Goal: Task Accomplishment & Management: Complete application form

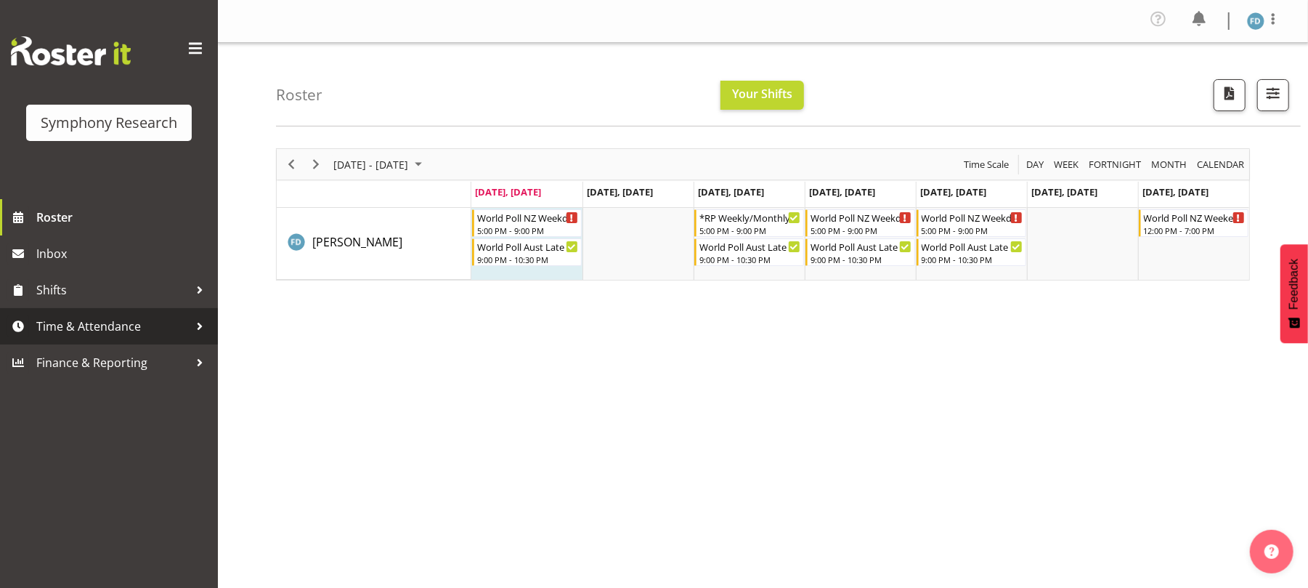
click at [62, 335] on span "Time & Attendance" at bounding box center [112, 326] width 153 height 22
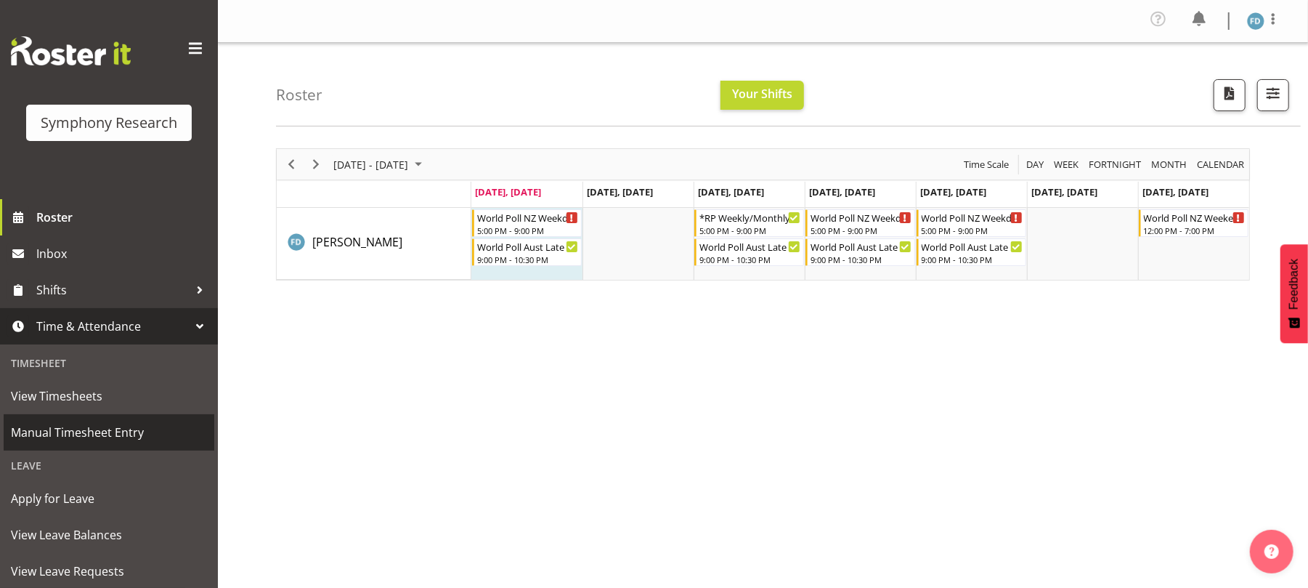
click at [84, 434] on span "Manual Timesheet Entry" at bounding box center [109, 432] width 196 height 22
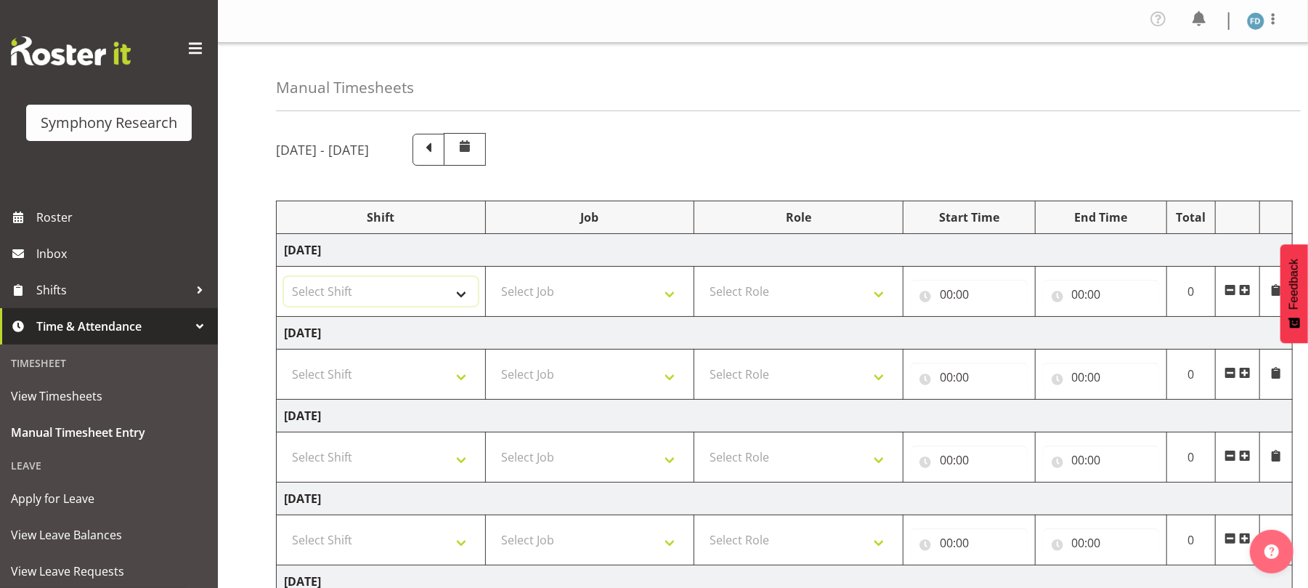
click at [460, 289] on select "Select Shift !!Weekend Residential (Roster IT Shift Label) *Business 9/10am ~ 4…" at bounding box center [381, 291] width 194 height 29
select select "81298"
click at [284, 279] on select "Select Shift !!Weekend Residential (Roster IT Shift Label) *Business 9/10am ~ 4…" at bounding box center [381, 291] width 194 height 29
click at [670, 299] on select "Select Job 550060 IF Admin 553492 World Poll Aus Wave 2 Main 2025 553493 World …" at bounding box center [590, 291] width 194 height 29
select select "10587"
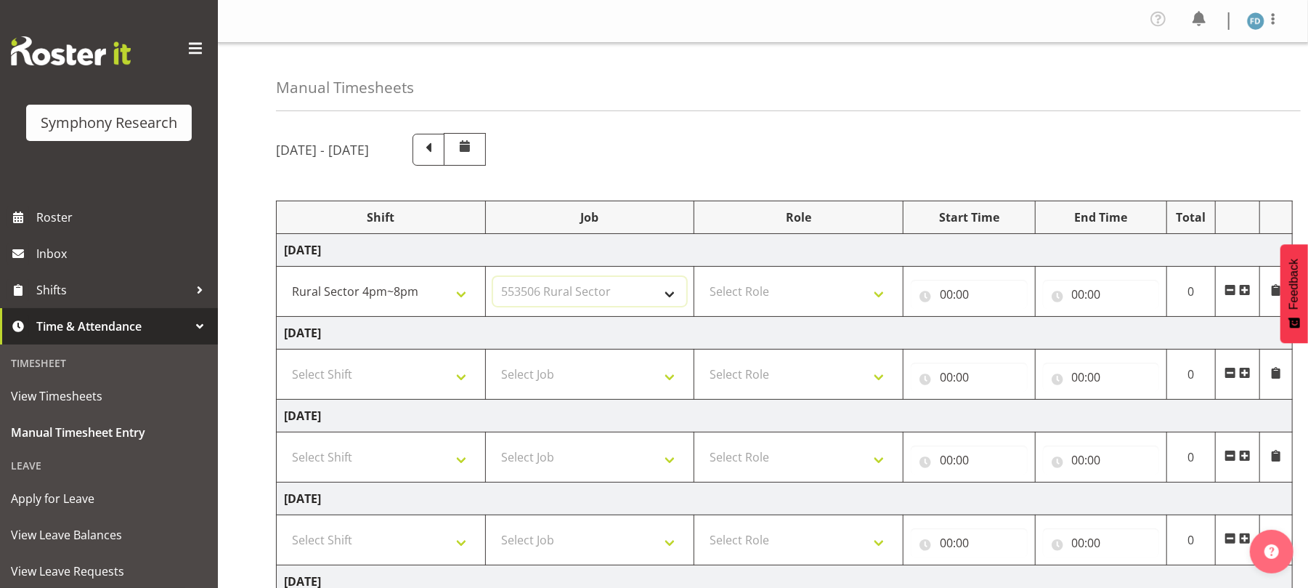
click at [493, 279] on select "Select Job 550060 IF Admin 553492 World Poll Aus Wave 2 Main 2025 553493 World …" at bounding box center [590, 291] width 194 height 29
click at [873, 301] on select "Select Role Briefing Interviewing" at bounding box center [799, 291] width 194 height 29
select select "47"
click at [702, 279] on select "Select Role Briefing Interviewing" at bounding box center [799, 291] width 194 height 29
click at [944, 302] on input "00:00" at bounding box center [969, 294] width 117 height 29
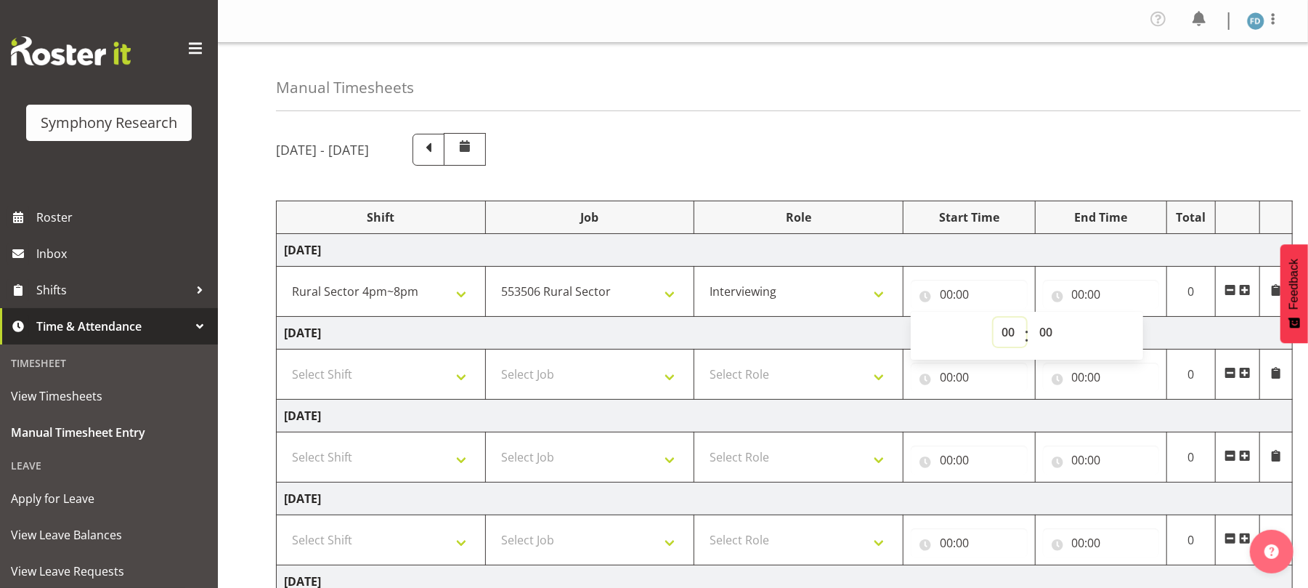
click at [1008, 334] on select "00 01 02 03 04 05 06 07 08 09 10 11 12 13 14 15 16 17 18 19 20 21 22 23" at bounding box center [1010, 331] width 33 height 29
select select "17"
click at [994, 320] on select "00 01 02 03 04 05 06 07 08 09 10 11 12 13 14 15 16 17 18 19 20 21 22 23" at bounding box center [1010, 331] width 33 height 29
type input "17:00"
click at [1078, 297] on input "00:00" at bounding box center [1101, 294] width 117 height 29
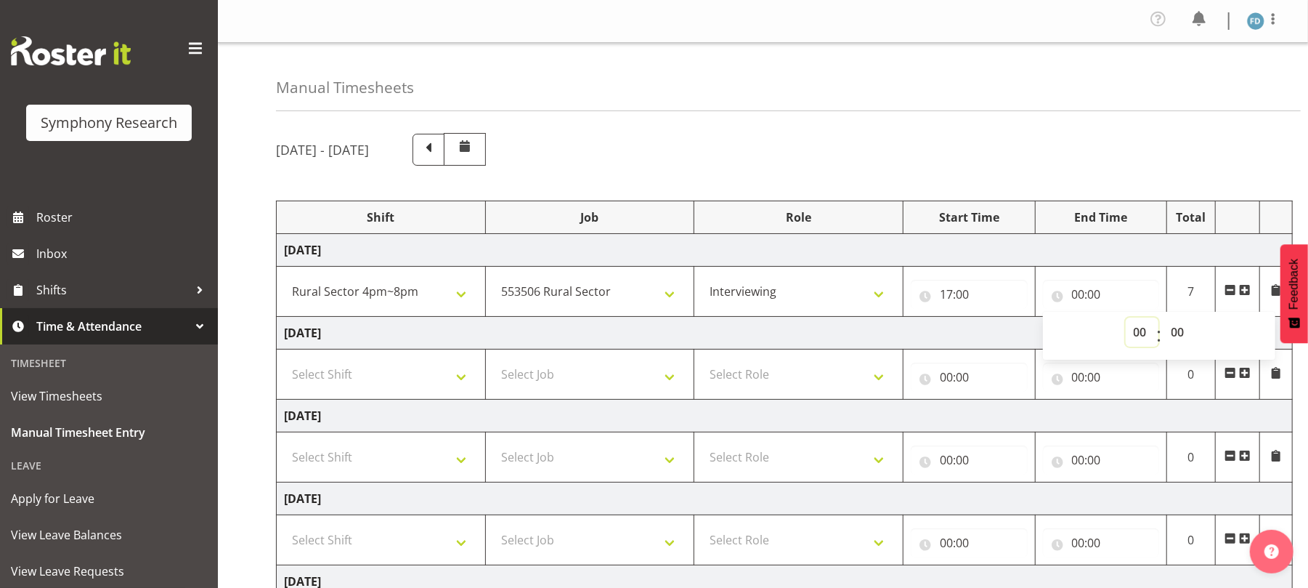
click at [1143, 337] on select "00 01 02 03 04 05 06 07 08 09 10 11 12 13 14 15 16 17 18 19 20 21 22 23" at bounding box center [1142, 331] width 33 height 29
select select "20"
click at [1126, 320] on select "00 01 02 03 04 05 06 07 08 09 10 11 12 13 14 15 16 17 18 19 20 21 22 23" at bounding box center [1142, 331] width 33 height 29
type input "20:00"
click at [1246, 293] on span at bounding box center [1245, 290] width 12 height 12
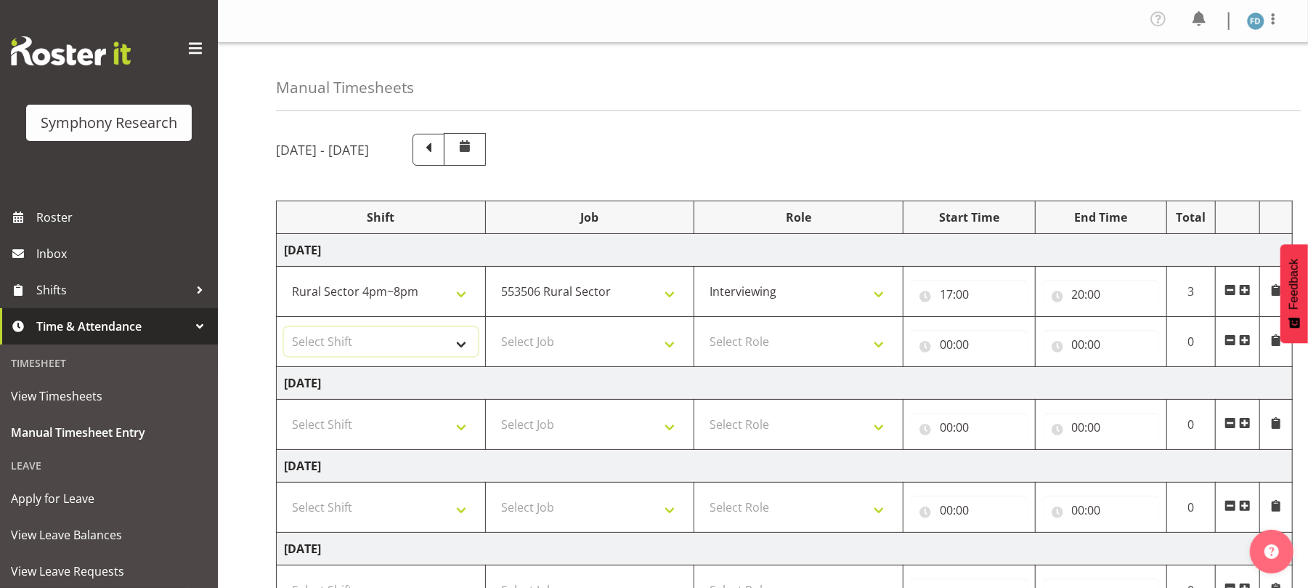
click at [463, 349] on select "Select Shift !!Weekend Residential (Roster IT Shift Label) *Business 9/10am ~ 4…" at bounding box center [381, 341] width 194 height 29
select select "56692"
click at [284, 330] on select "Select Shift !!Weekend Residential (Roster IT Shift Label) *Business 9/10am ~ 4…" at bounding box center [381, 341] width 194 height 29
click at [671, 347] on select "Select Job 550060 IF Admin 553492 World Poll Aus Wave 2 Main 2025 553493 World …" at bounding box center [590, 341] width 194 height 29
select select "10499"
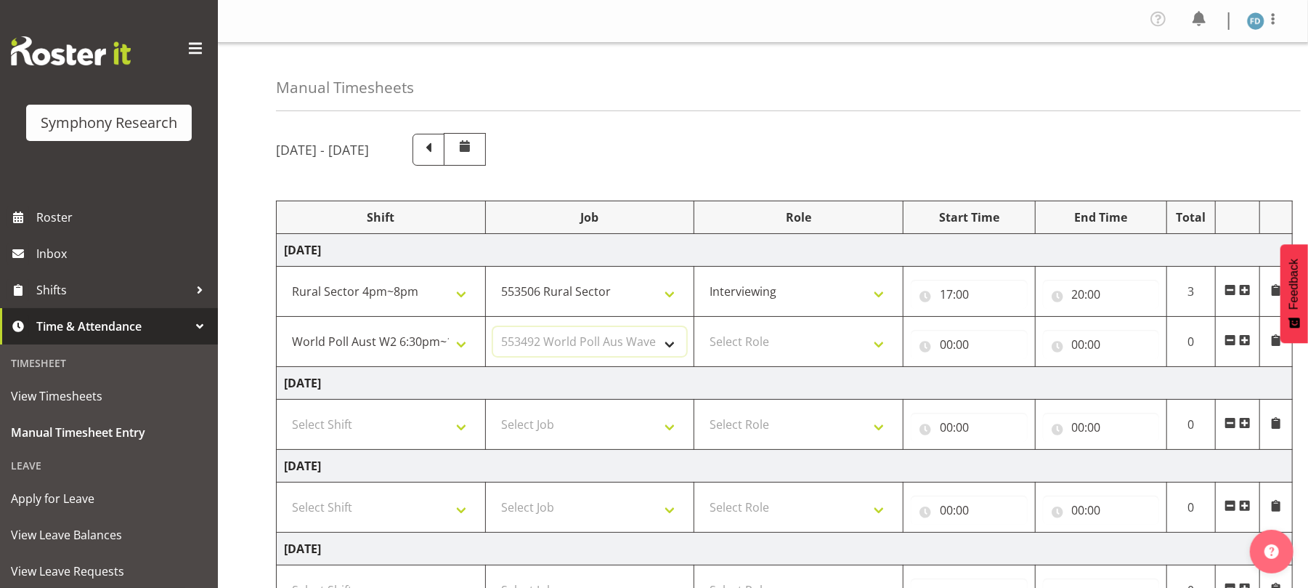
click at [493, 330] on select "Select Job 550060 IF Admin 553492 World Poll Aus Wave 2 Main 2025 553493 World …" at bounding box center [590, 341] width 194 height 29
click at [879, 341] on select "Select Role Briefing Interviewing" at bounding box center [799, 341] width 194 height 29
select select "47"
click at [702, 330] on select "Select Role Briefing Interviewing" at bounding box center [799, 341] width 194 height 29
click at [946, 341] on input "00:00" at bounding box center [969, 344] width 117 height 29
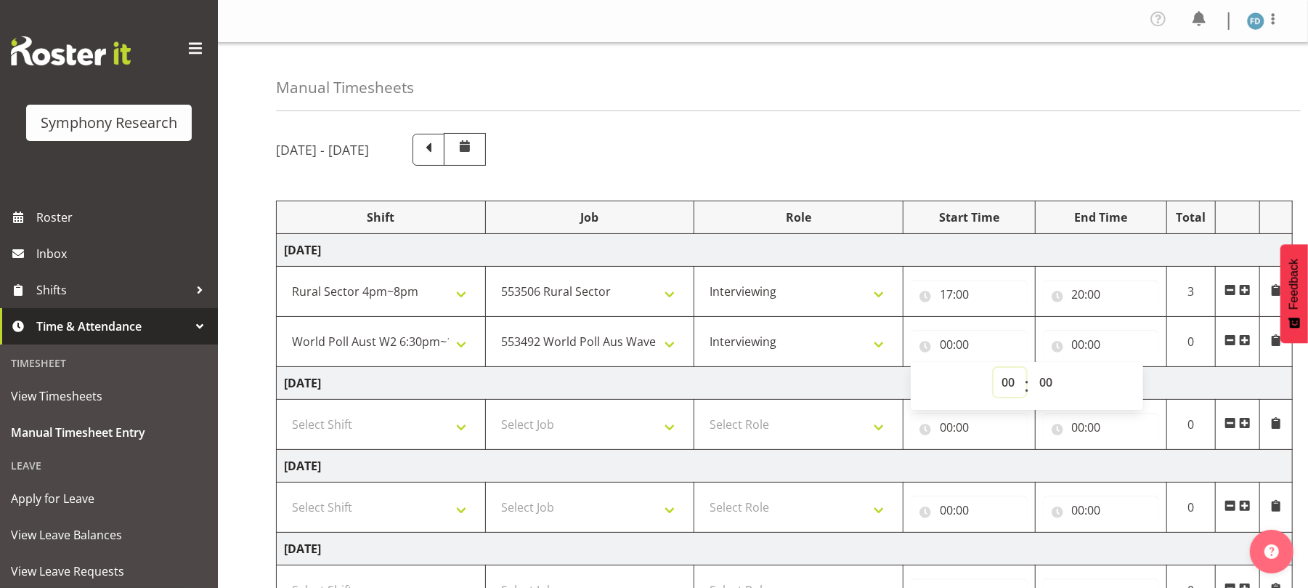
click at [1010, 381] on select "00 01 02 03 04 05 06 07 08 09 10 11 12 13 14 15 16 17 18 19 20 21 22 23" at bounding box center [1010, 382] width 33 height 29
select select "20"
click at [994, 370] on select "00 01 02 03 04 05 06 07 08 09 10 11 12 13 14 15 16 17 18 19 20 21 22 23" at bounding box center [1010, 382] width 33 height 29
type input "20:00"
click at [1079, 347] on input "00:00" at bounding box center [1101, 344] width 117 height 29
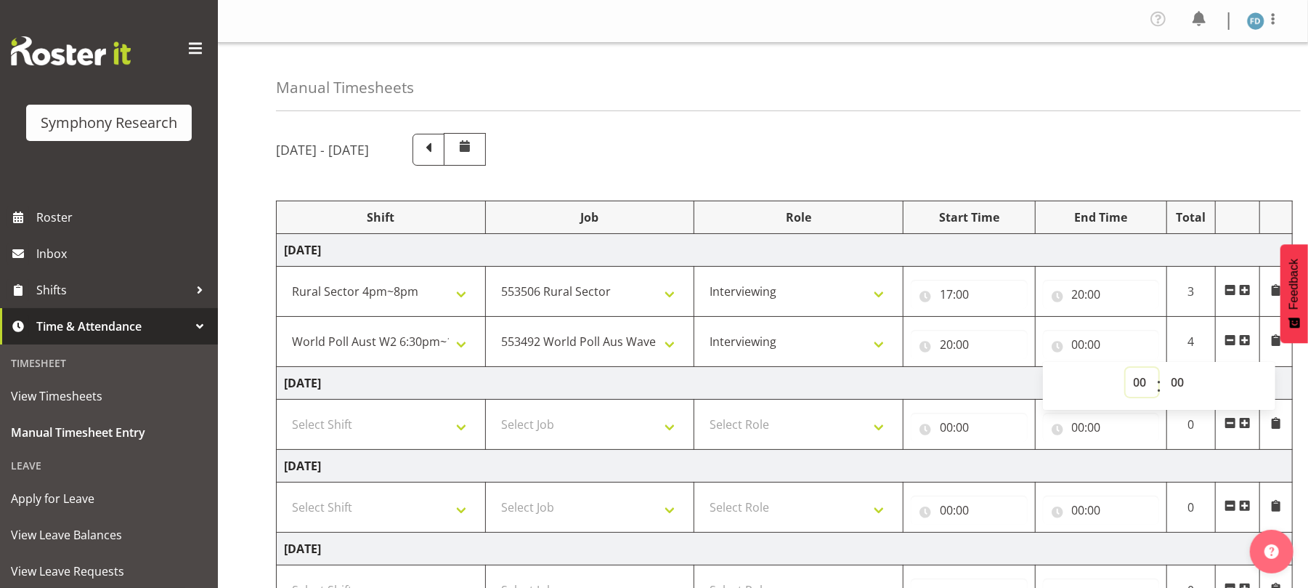
drag, startPoint x: 1143, startPoint y: 384, endPoint x: 1139, endPoint y: 320, distance: 63.3
click at [1139, 320] on td "00:00 00 01 02 03 04 05 06 07 08 09 10 11 12 13 14 15 16 17 18 19 20 21 22 23 :…" at bounding box center [1101, 342] width 132 height 50
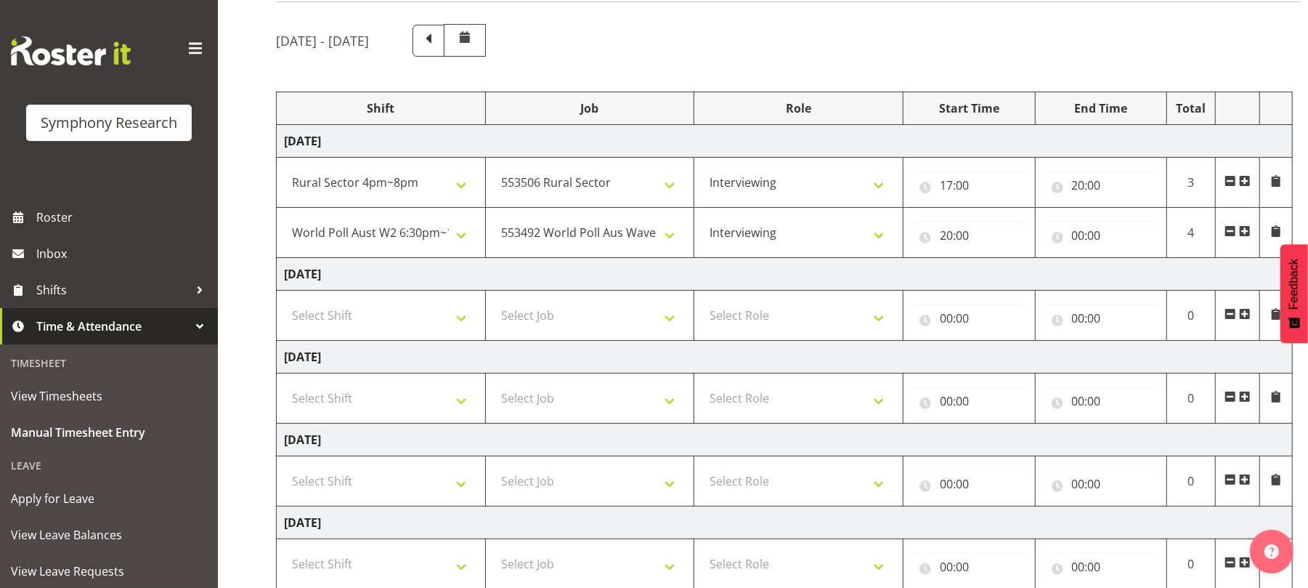
scroll to position [110, 0]
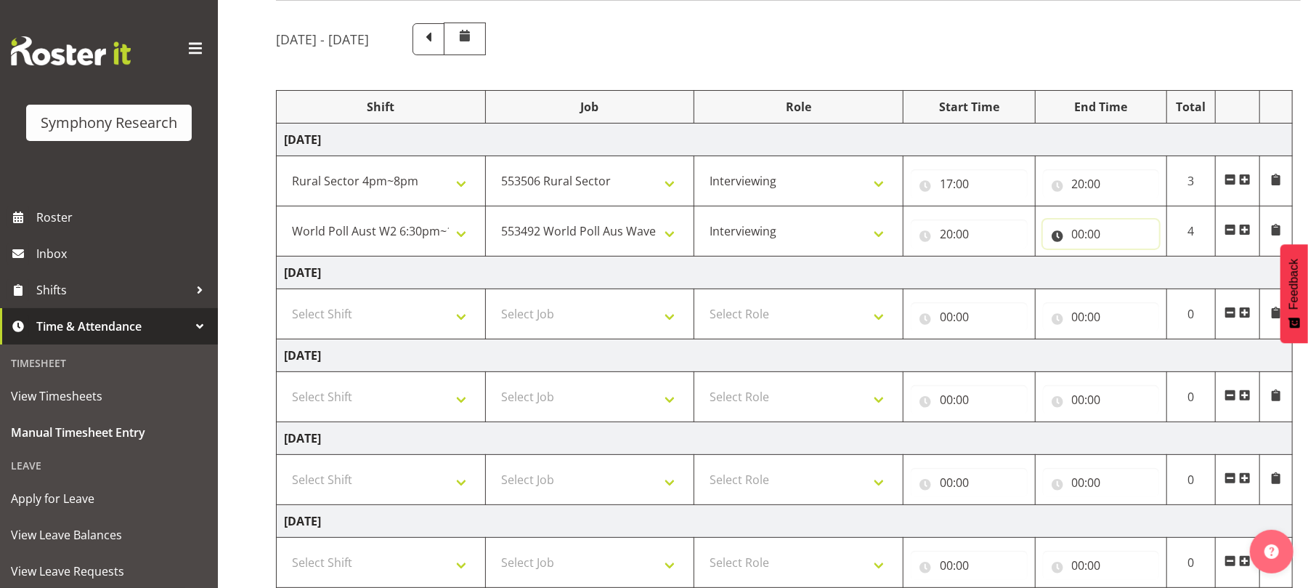
click at [1082, 244] on input "00:00" at bounding box center [1101, 233] width 117 height 29
click at [1139, 276] on select "00 01 02 03 04 05 06 07 08 09 10 11 12 13 14 15 16 17 18 19 20 21 22 23" at bounding box center [1142, 271] width 33 height 29
select select "21"
click at [1126, 260] on select "00 01 02 03 04 05 06 07 08 09 10 11 12 13 14 15 16 17 18 19 20 21 22 23" at bounding box center [1142, 271] width 33 height 29
type input "21:00"
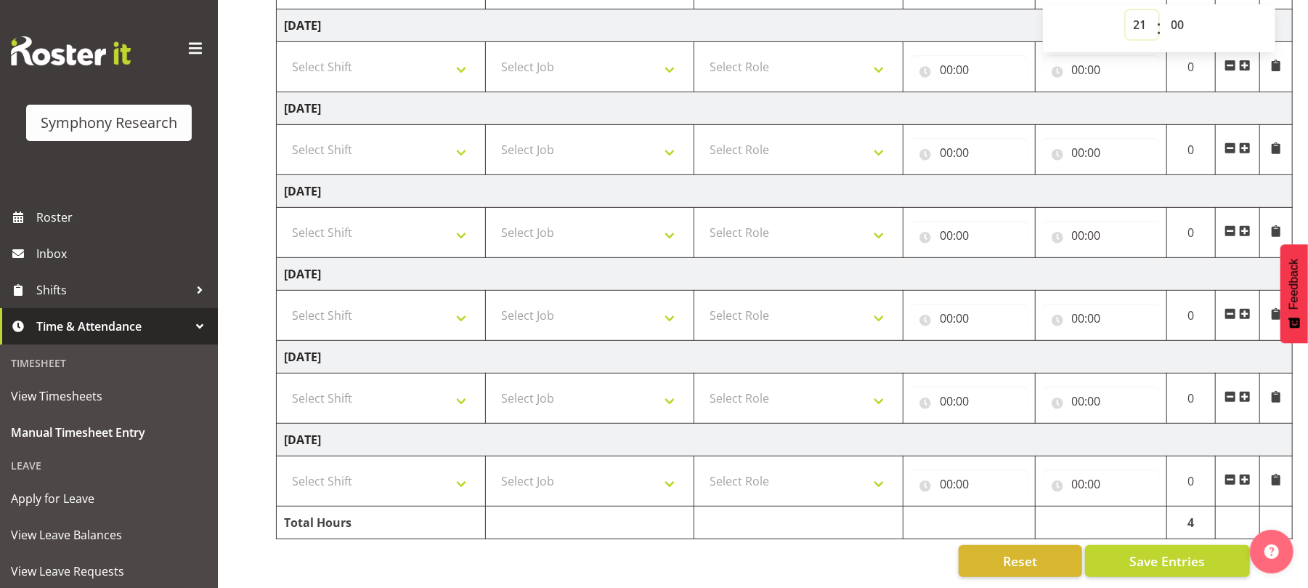
scroll to position [378, 0]
click at [1186, 551] on span "Save Entries" at bounding box center [1167, 560] width 76 height 19
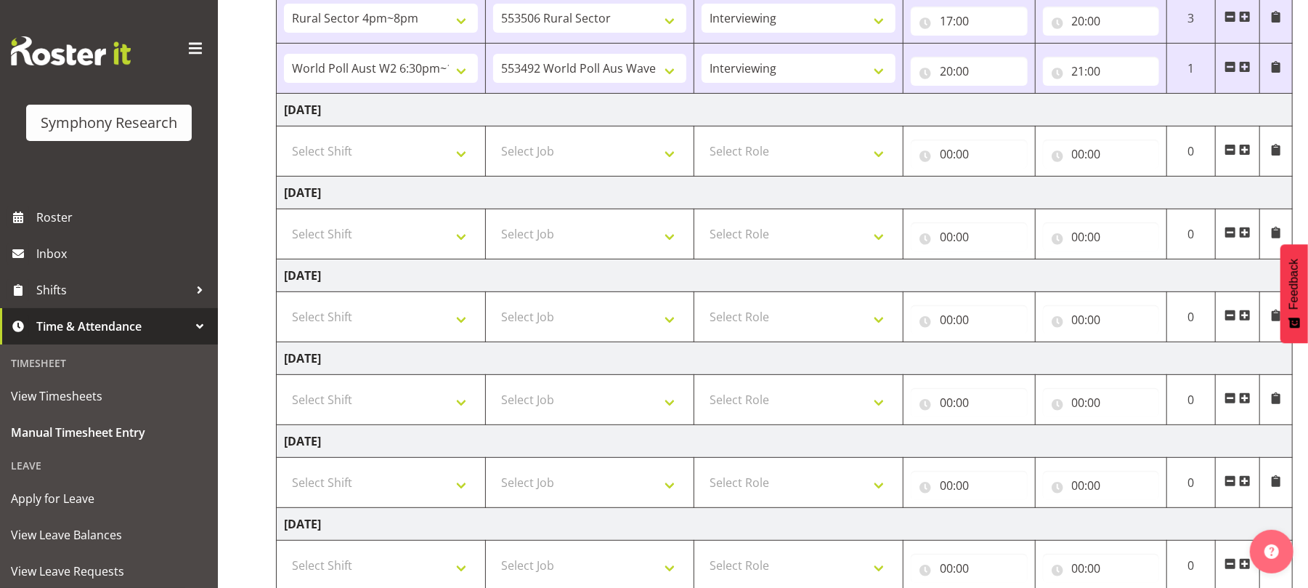
scroll to position [262, 0]
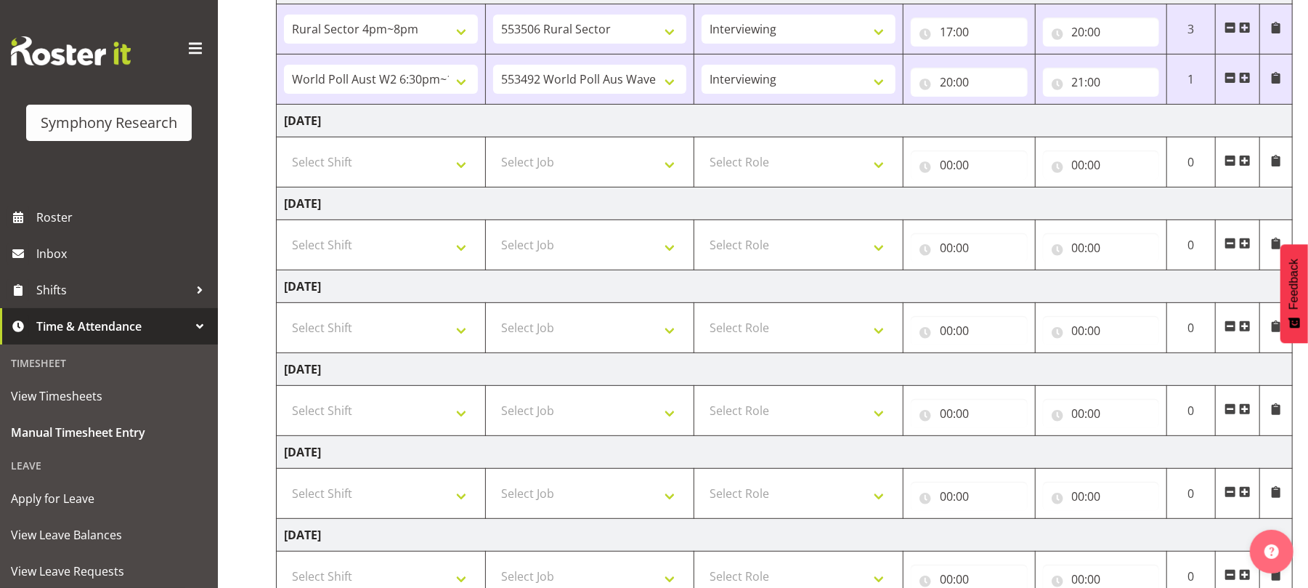
click at [1244, 81] on span at bounding box center [1245, 78] width 12 height 12
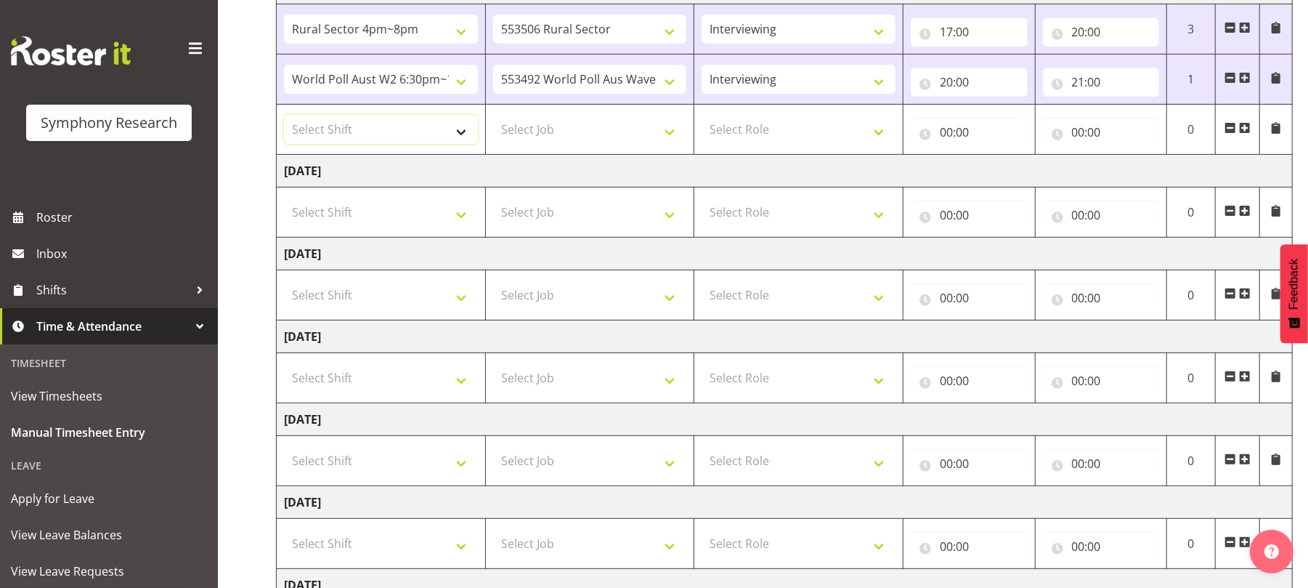
click at [460, 135] on select "Select Shift !!Weekend Residential (Roster IT Shift Label) *Business 9/10am ~ 4…" at bounding box center [381, 129] width 194 height 29
select select "56692"
click at [284, 118] on select "Select Shift !!Weekend Residential (Roster IT Shift Label) *Business 9/10am ~ 4…" at bounding box center [381, 129] width 194 height 29
click at [671, 138] on select "Select Job 550060 IF Admin 553492 World Poll Aus Wave 2 Main 2025 553493 World …" at bounding box center [590, 129] width 194 height 29
select select "10499"
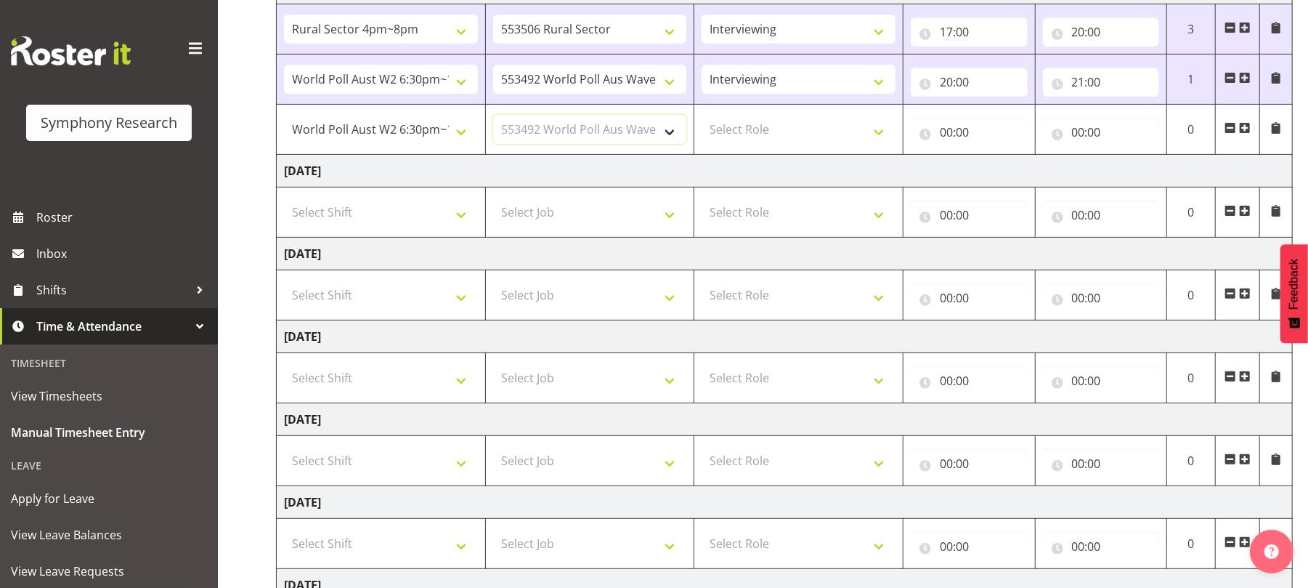
click at [493, 118] on select "Select Job 550060 IF Admin 553492 World Poll Aus Wave 2 Main 2025 553493 World …" at bounding box center [590, 129] width 194 height 29
click at [875, 132] on select "Select Role Briefing Interviewing" at bounding box center [799, 129] width 194 height 29
select select "47"
click at [702, 118] on select "Select Role Briefing Interviewing" at bounding box center [799, 129] width 194 height 29
click at [948, 139] on input "00:00" at bounding box center [969, 132] width 117 height 29
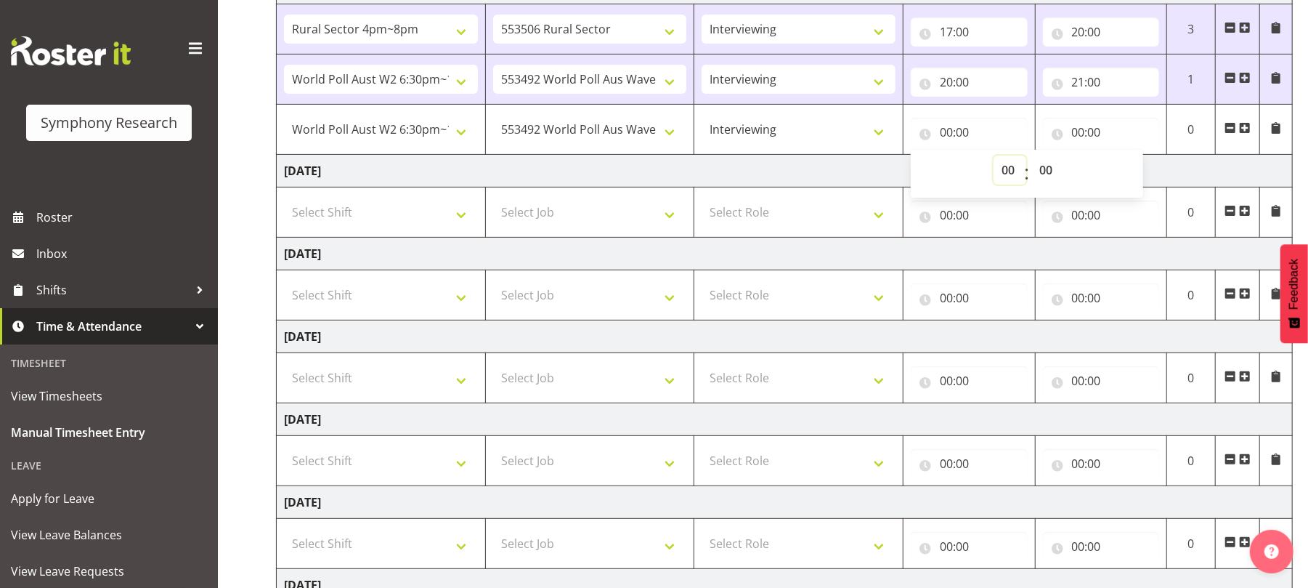
click at [1005, 174] on select "00 01 02 03 04 05 06 07 08 09 10 11 12 13 14 15 16 17 18 19 20 21 22 23" at bounding box center [1010, 169] width 33 height 29
select select "21"
click at [994, 158] on select "00 01 02 03 04 05 06 07 08 09 10 11 12 13 14 15 16 17 18 19 20 21 22 23" at bounding box center [1010, 169] width 33 height 29
type input "21:00"
click at [1052, 169] on select "00 01 02 03 04 05 06 07 08 09 10 11 12 13 14 15 16 17 18 19 20 21 22 23 24 25 2…" at bounding box center [1047, 169] width 33 height 29
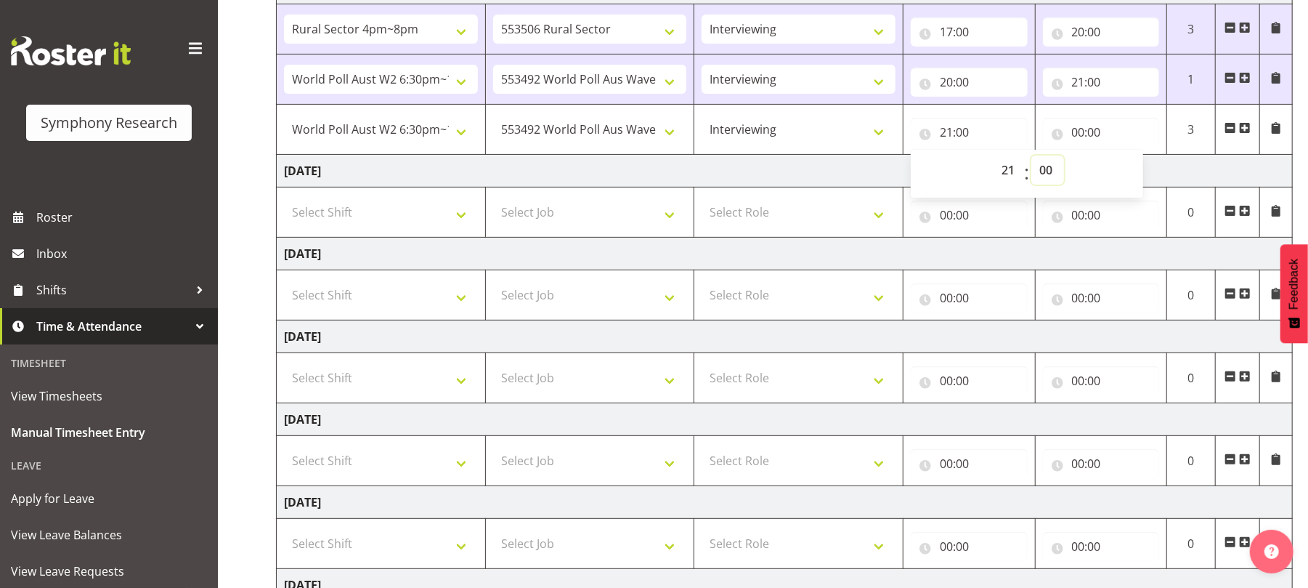
select select "30"
click at [1031, 158] on select "00 01 02 03 04 05 06 07 08 09 10 11 12 13 14 15 16 17 18 19 20 21 22 23 24 25 2…" at bounding box center [1047, 169] width 33 height 29
type input "21:30"
click at [1082, 137] on input "00:00" at bounding box center [1101, 132] width 117 height 29
click at [1140, 176] on select "00 01 02 03 04 05 06 07 08 09 10 11 12 13 14 15 16 17 18 19 20 21 22 23" at bounding box center [1142, 169] width 33 height 29
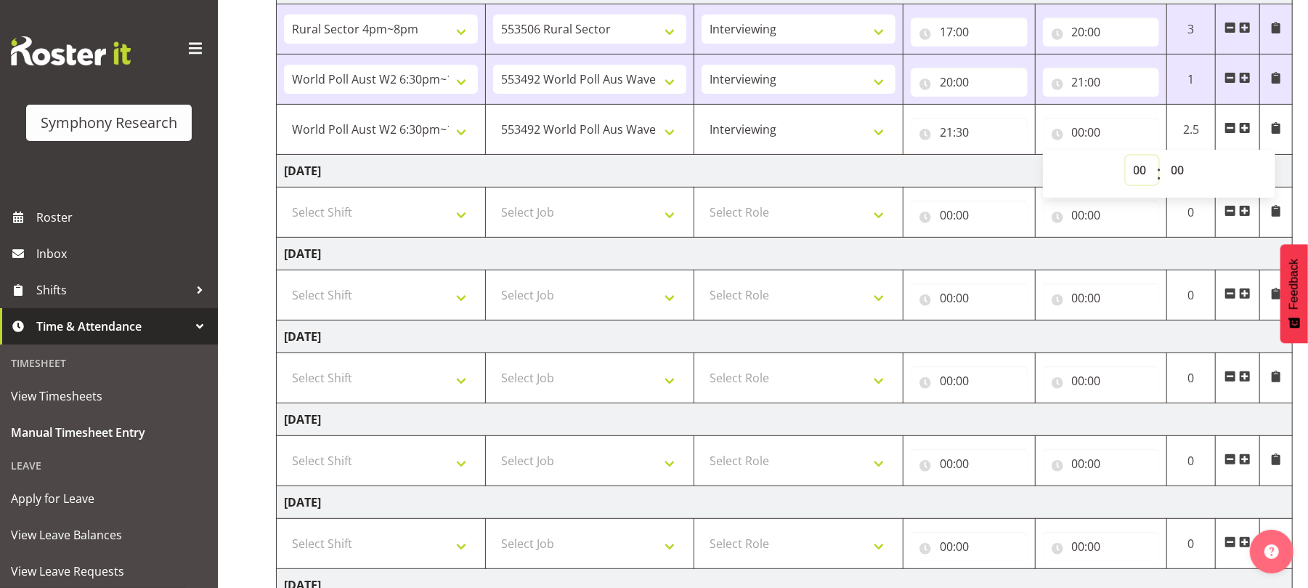
select select "22"
click at [1126, 158] on select "00 01 02 03 04 05 06 07 08 09 10 11 12 13 14 15 16 17 18 19 20 21 22 23" at bounding box center [1142, 169] width 33 height 29
type input "22:00"
click at [1180, 166] on select "00 01 02 03 04 05 06 07 08 09 10 11 12 13 14 15 16 17 18 19 20 21 22 23 24 25 2…" at bounding box center [1180, 169] width 33 height 29
select select "30"
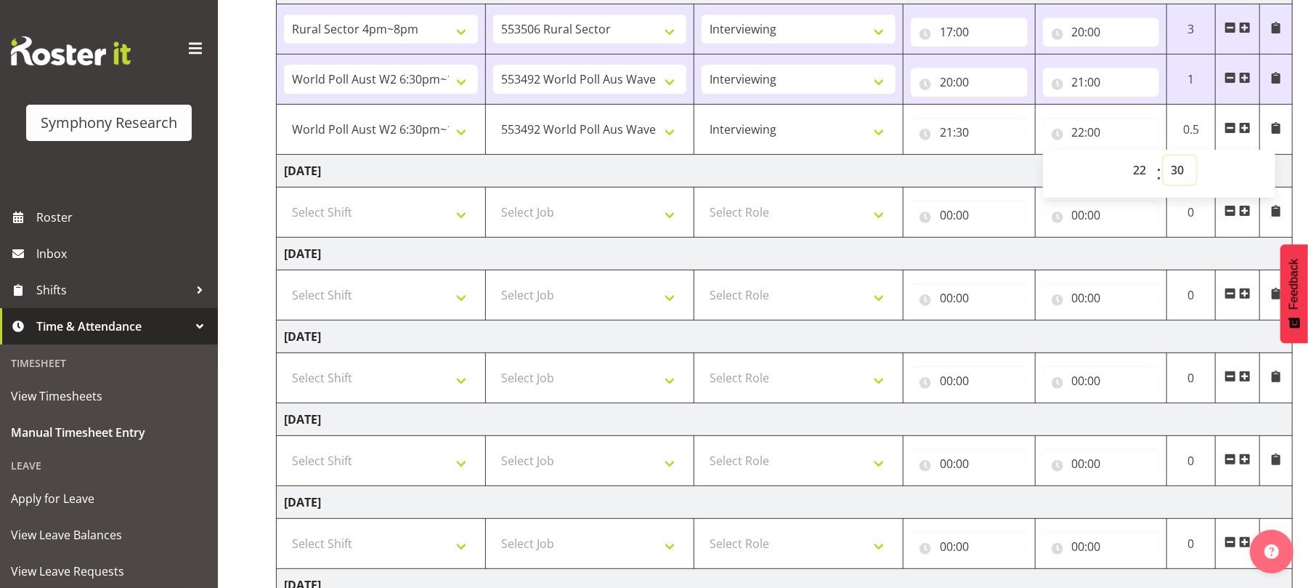
click at [1164, 158] on select "00 01 02 03 04 05 06 07 08 09 10 11 12 13 14 15 16 17 18 19 20 21 22 23 24 25 2…" at bounding box center [1180, 169] width 33 height 29
type input "22:30"
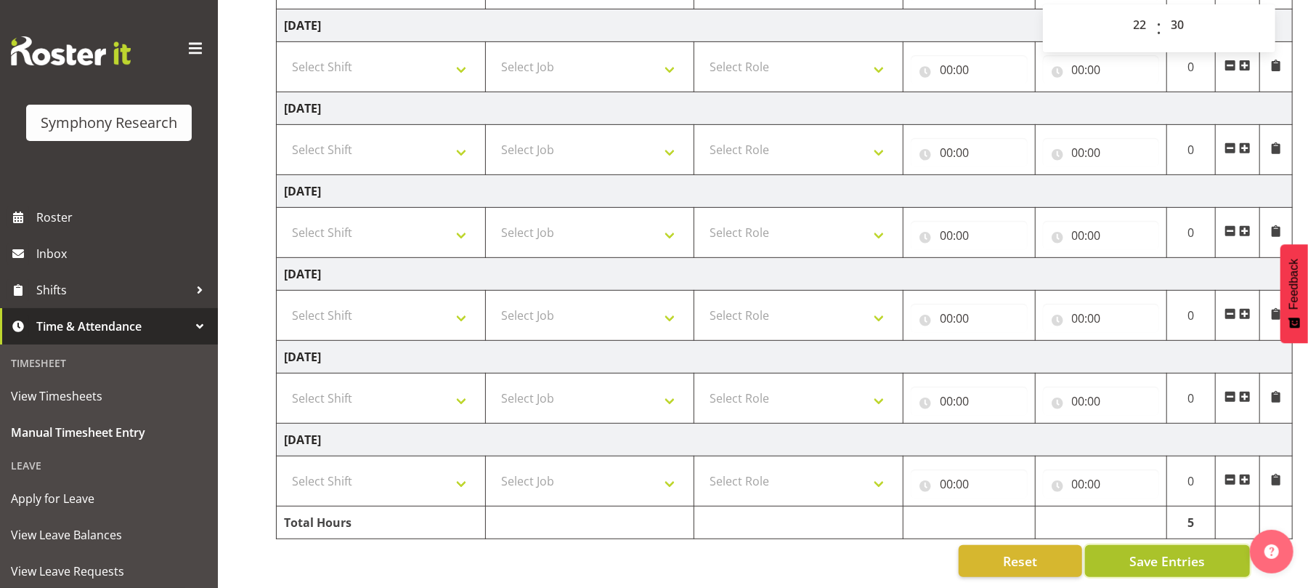
click at [1166, 551] on span "Save Entries" at bounding box center [1167, 560] width 76 height 19
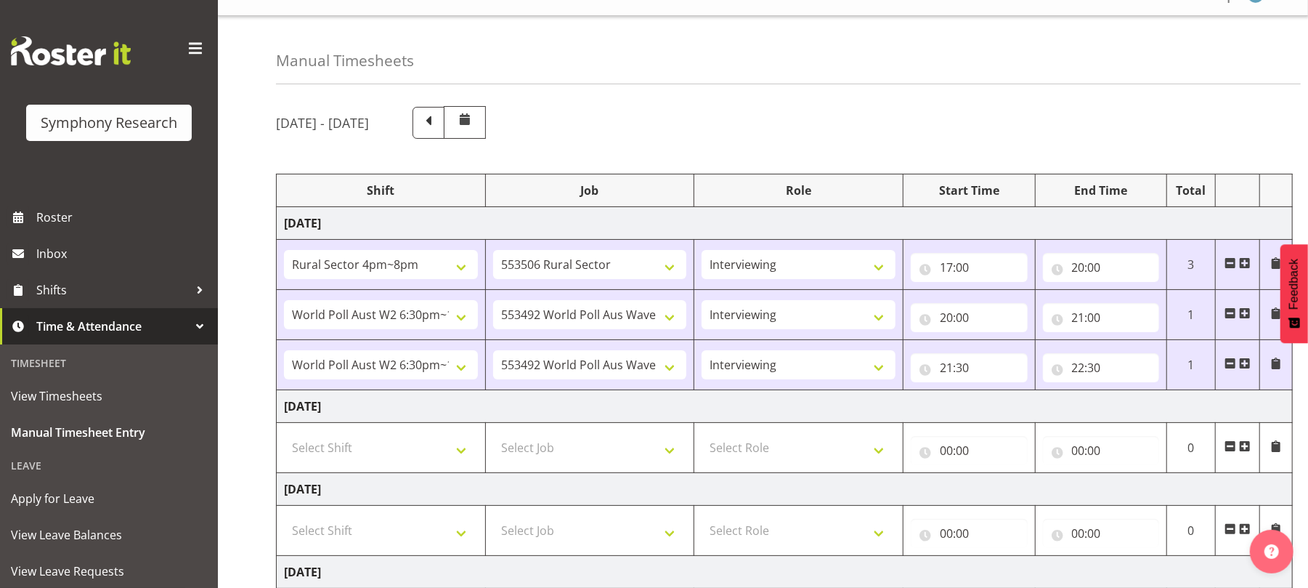
scroll to position [0, 0]
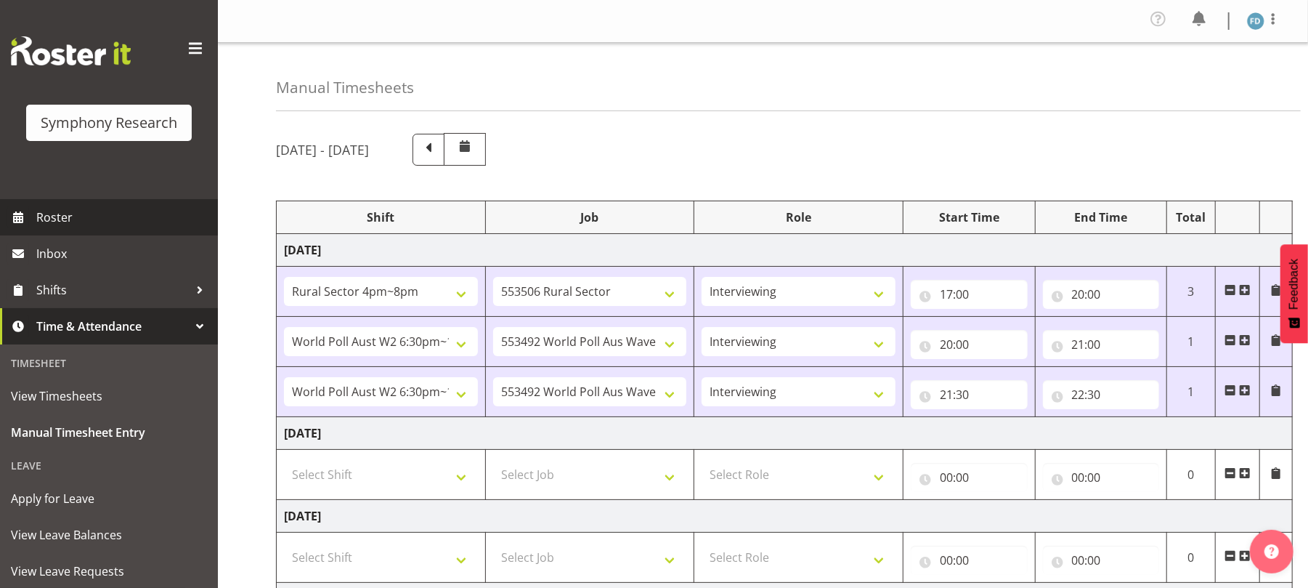
click at [94, 210] on span "Roster" at bounding box center [123, 217] width 174 height 22
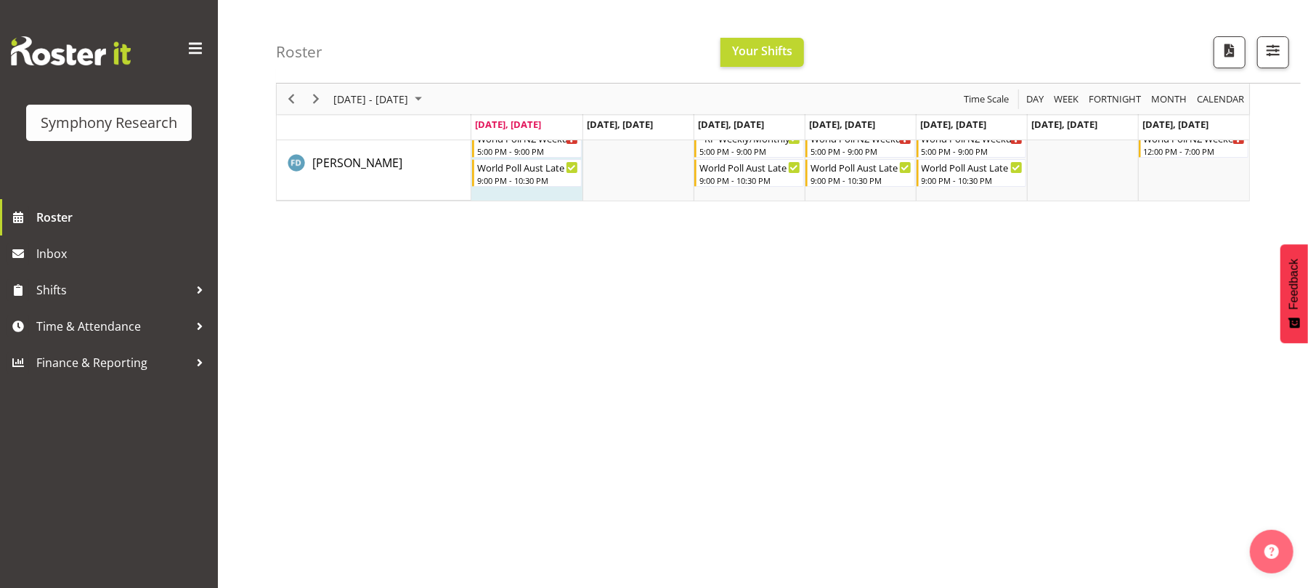
scroll to position [80, 0]
click at [82, 318] on span "Time & Attendance" at bounding box center [112, 326] width 153 height 22
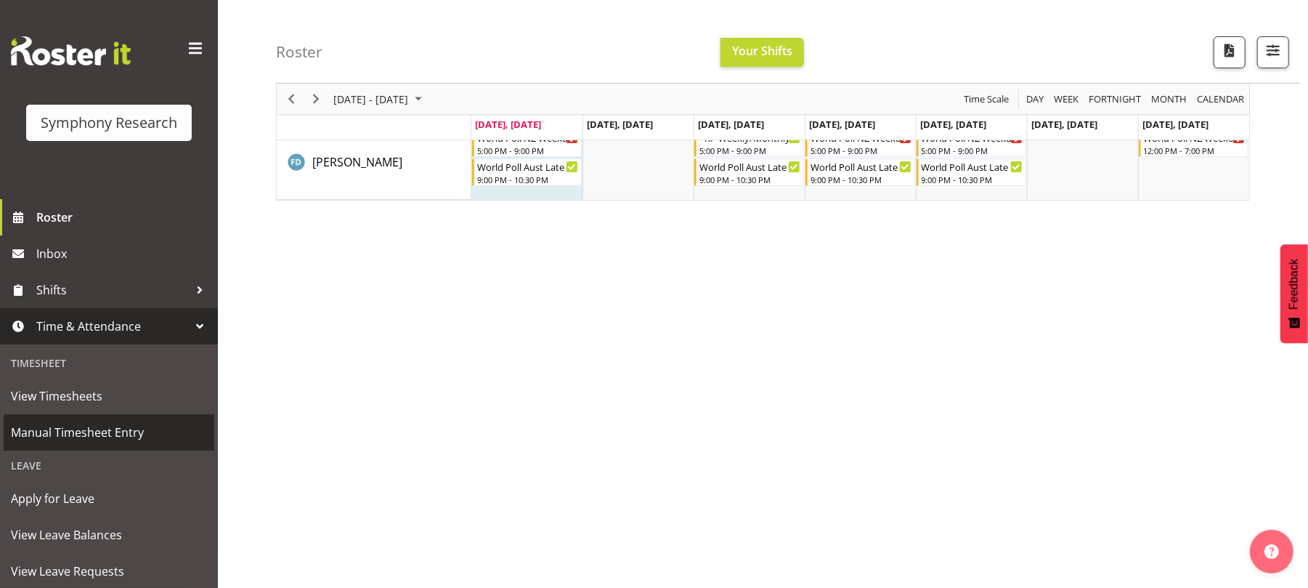
click at [108, 427] on span "Manual Timesheet Entry" at bounding box center [109, 432] width 196 height 22
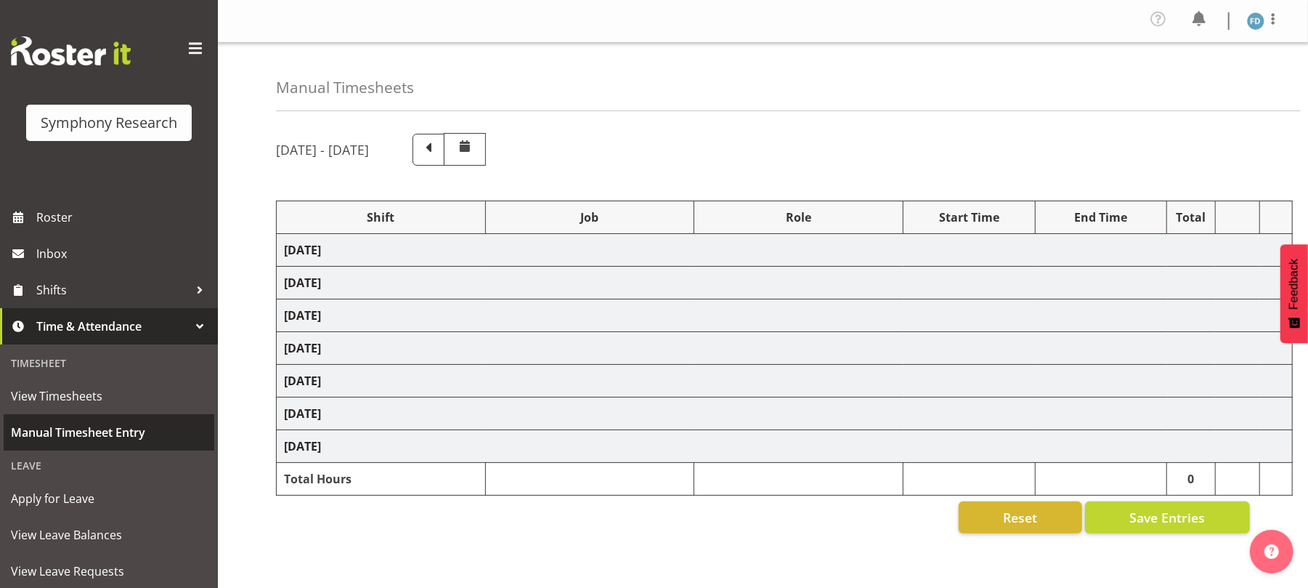
select select "81298"
select select "10587"
select select "47"
select select "56692"
select select "10499"
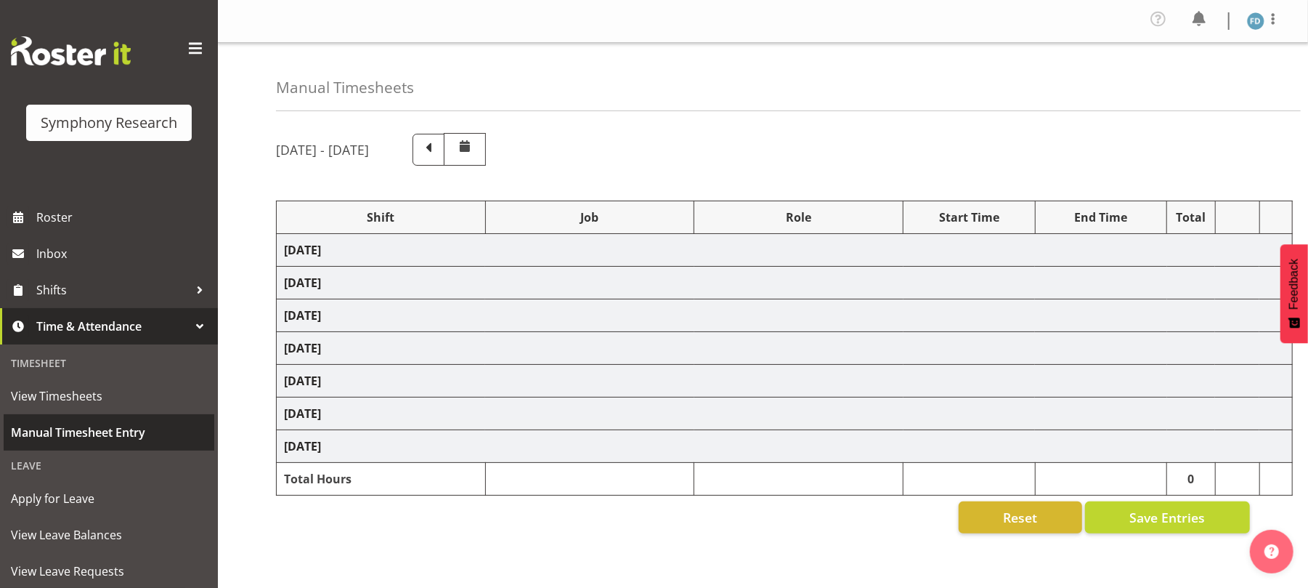
select select "47"
select select "56692"
select select "10499"
select select "47"
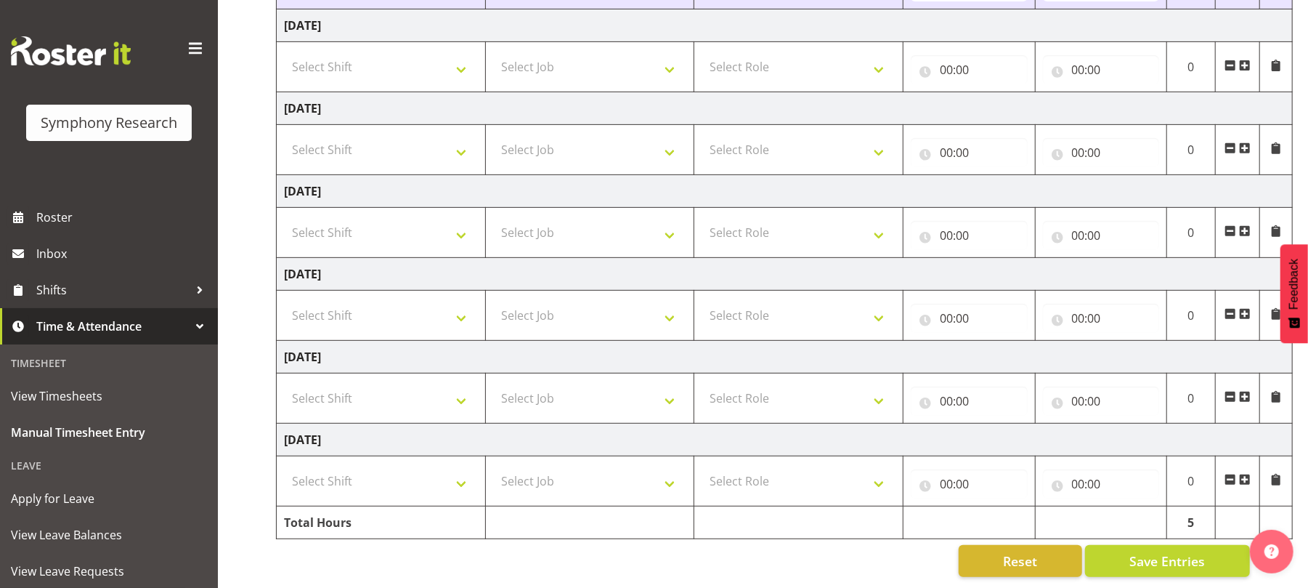
scroll to position [428, 0]
click at [1169, 551] on span "Save Entries" at bounding box center [1167, 560] width 76 height 19
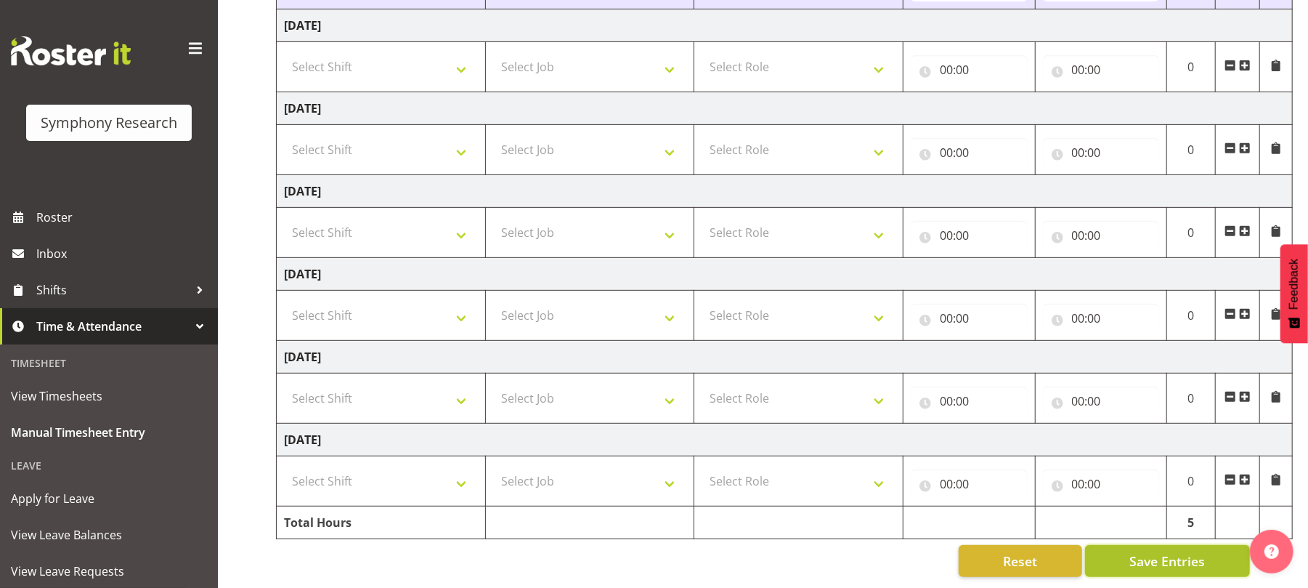
click at [1169, 551] on span "Save Entries" at bounding box center [1167, 560] width 76 height 19
click at [1168, 551] on span "Save Entries" at bounding box center [1167, 560] width 76 height 19
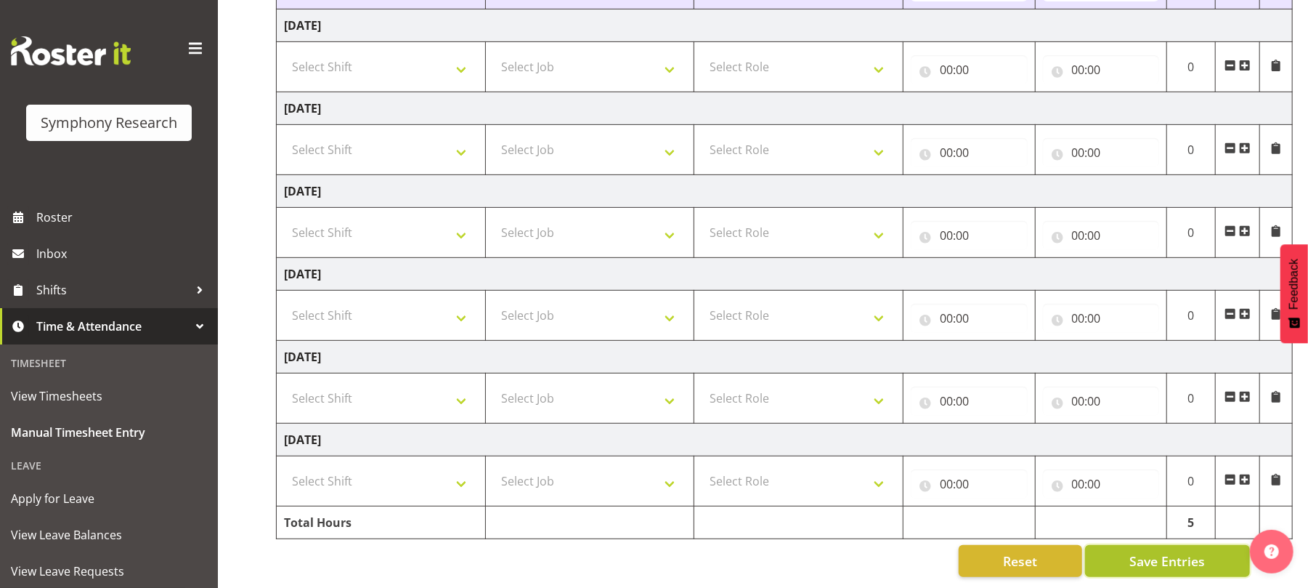
click at [1168, 551] on span "Save Entries" at bounding box center [1167, 560] width 76 height 19
click at [1160, 556] on button "Save Entries" at bounding box center [1167, 561] width 165 height 32
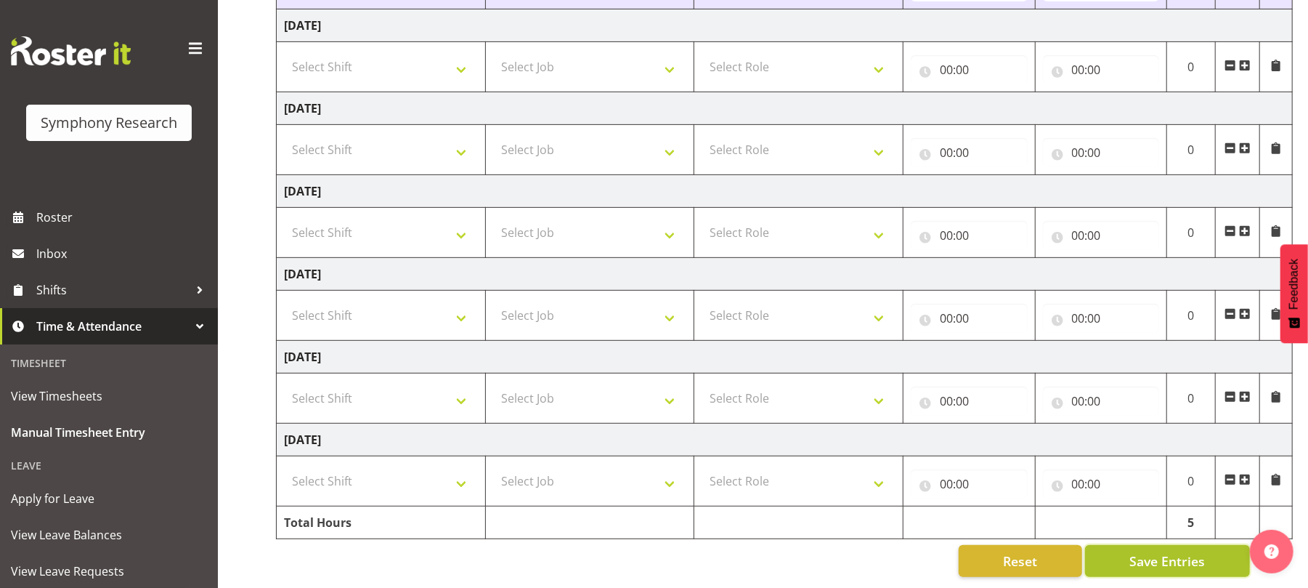
click at [1160, 556] on button "Save Entries" at bounding box center [1167, 561] width 165 height 32
click at [1165, 551] on span "Save Entries" at bounding box center [1167, 560] width 76 height 19
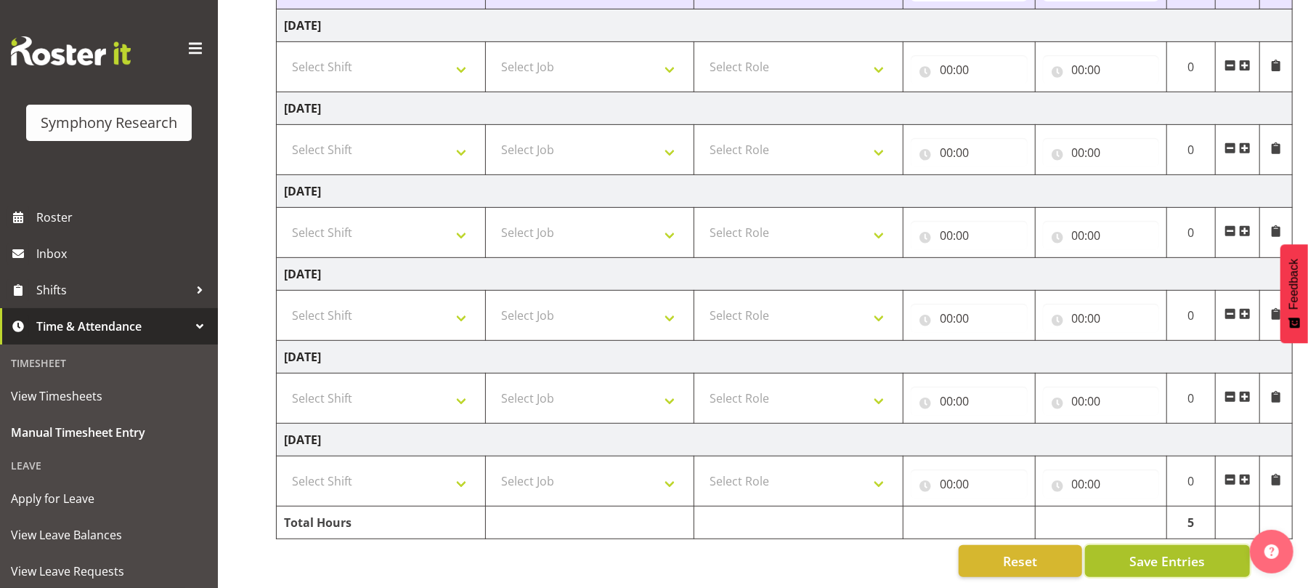
click at [1165, 551] on span "Save Entries" at bounding box center [1167, 560] width 76 height 19
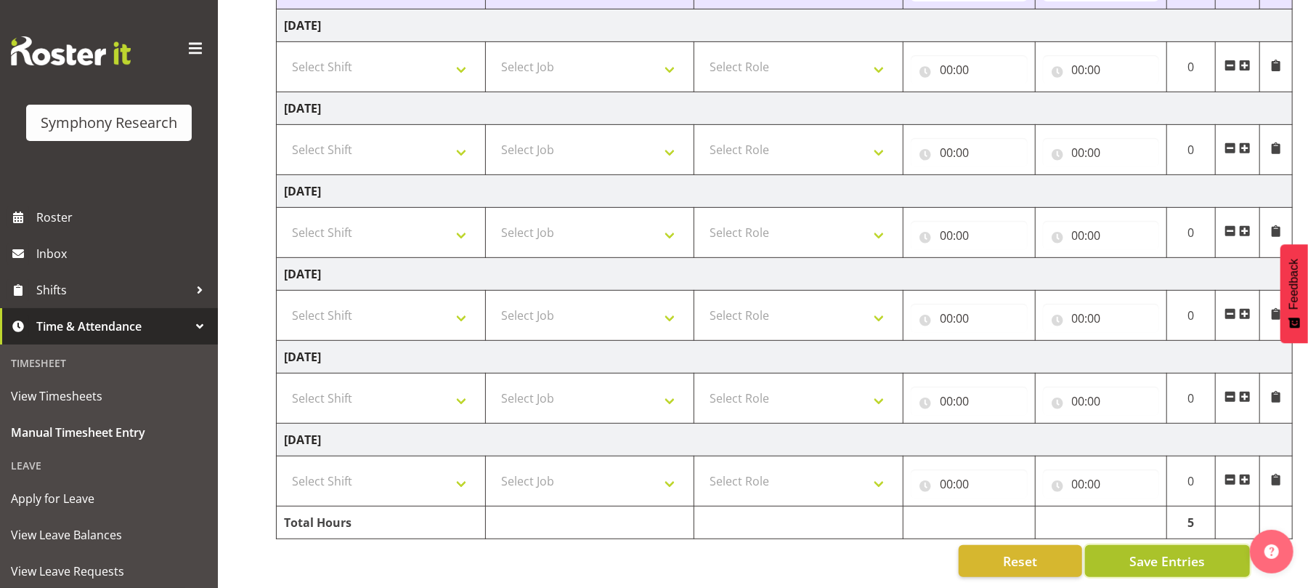
click at [1178, 551] on span "Save Entries" at bounding box center [1167, 560] width 76 height 19
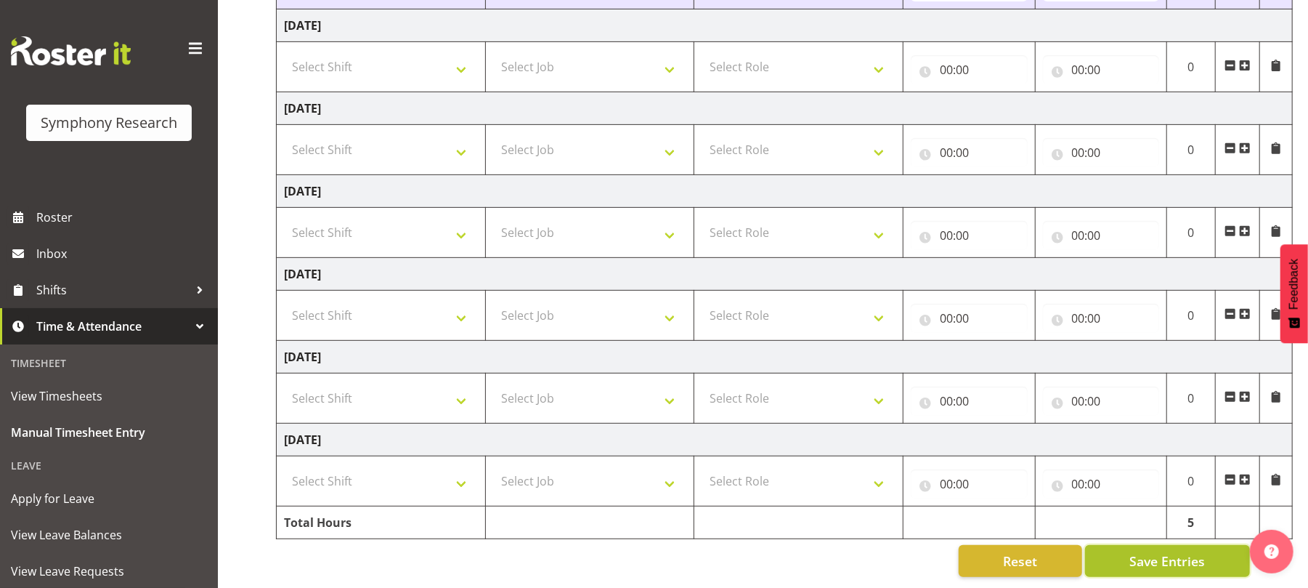
click at [1178, 551] on span "Save Entries" at bounding box center [1167, 560] width 76 height 19
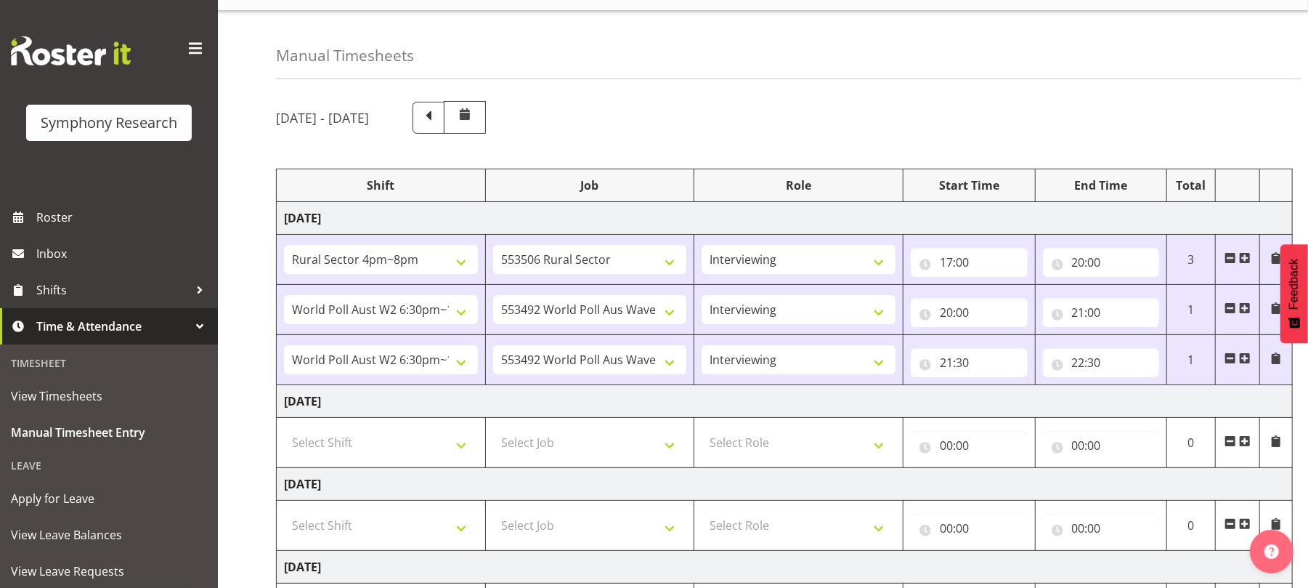
scroll to position [0, 0]
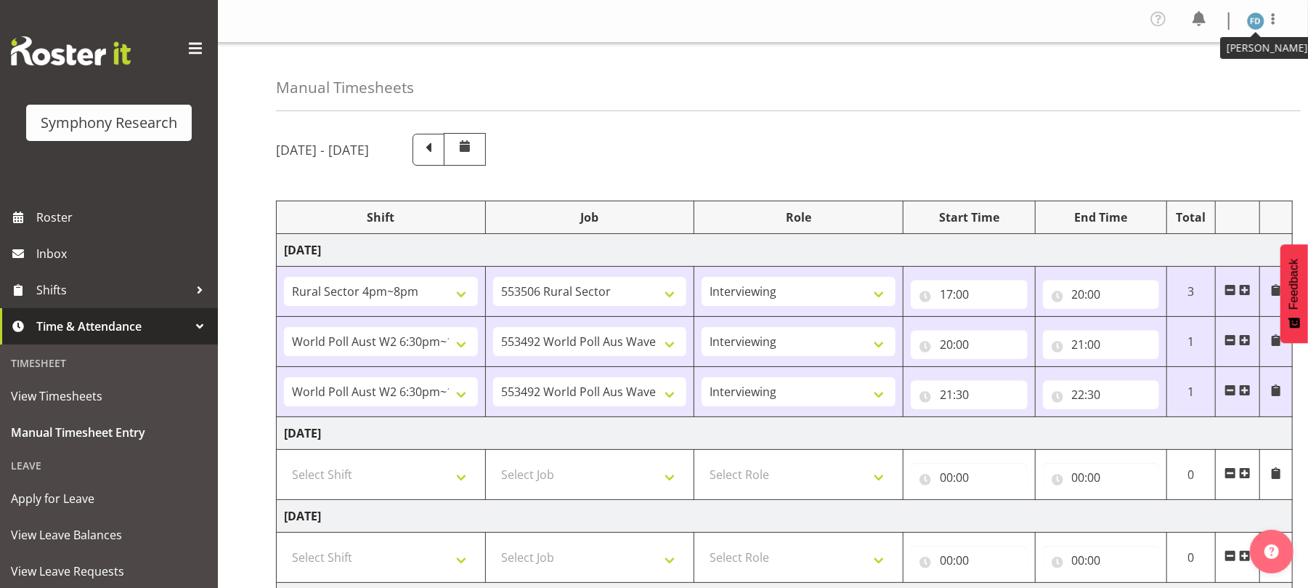
click at [1254, 24] on img at bounding box center [1255, 20] width 17 height 17
click at [1195, 77] on link "Log Out" at bounding box center [1212, 80] width 139 height 26
